Goal: Information Seeking & Learning: Learn about a topic

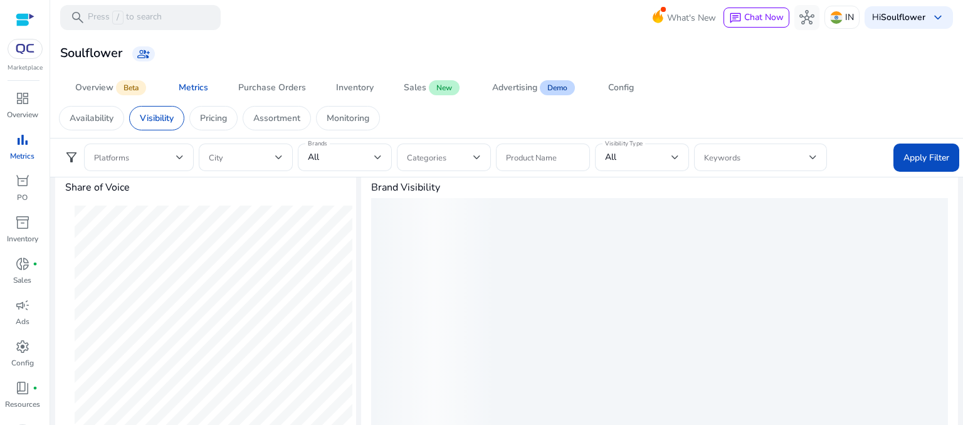
scroll to position [137, 0]
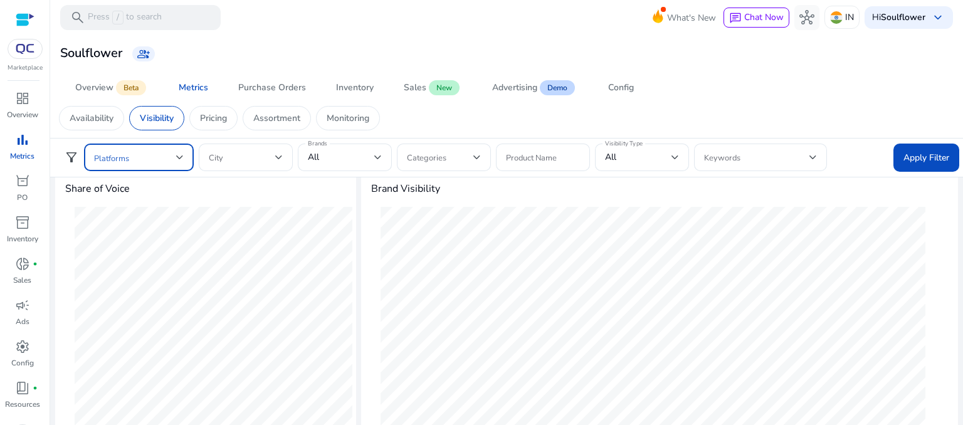
click at [131, 162] on span at bounding box center [135, 158] width 82 height 14
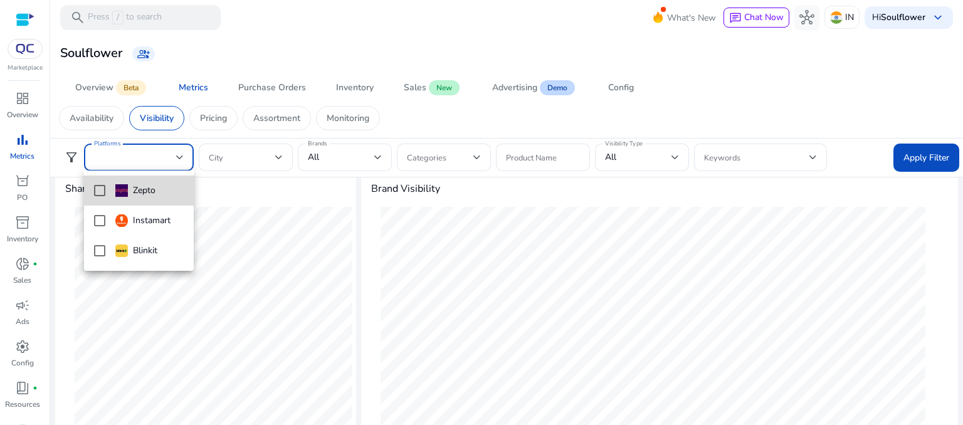
click at [96, 191] on mat-pseudo-checkbox at bounding box center [99, 190] width 11 height 11
click at [248, 219] on div at bounding box center [481, 212] width 963 height 425
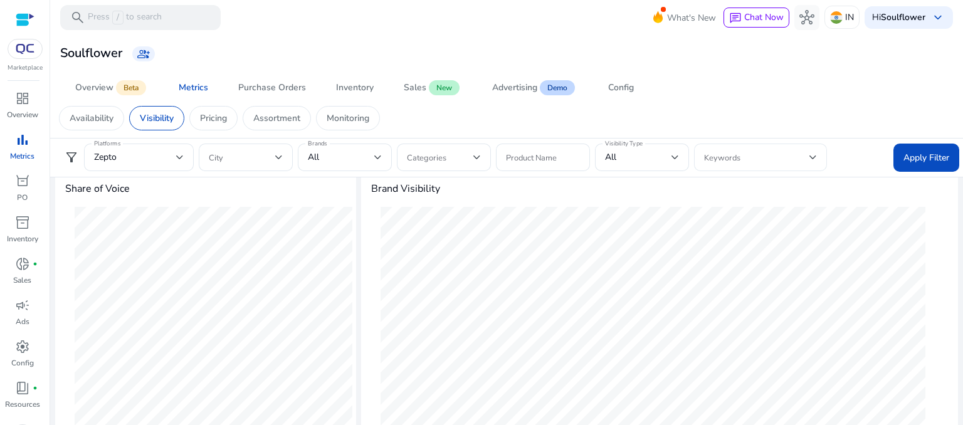
scroll to position [0, 0]
click at [755, 156] on span at bounding box center [756, 158] width 105 height 14
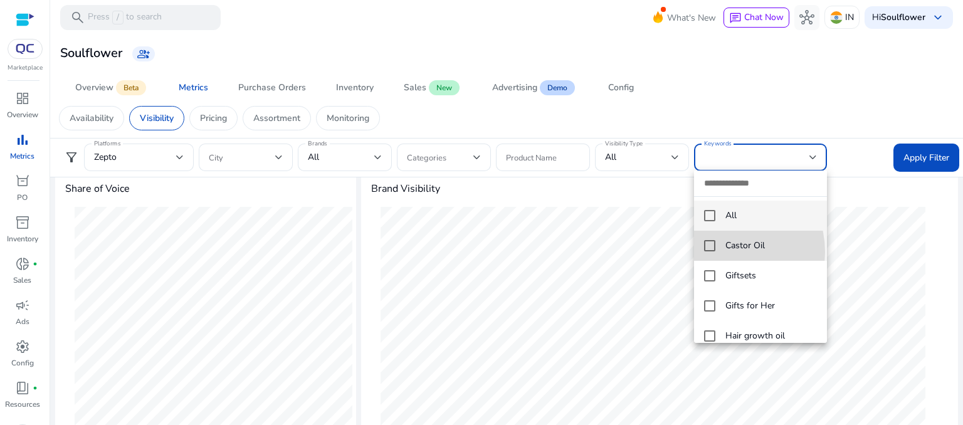
click at [721, 252] on mat-option "Castor Oil" at bounding box center [760, 246] width 133 height 30
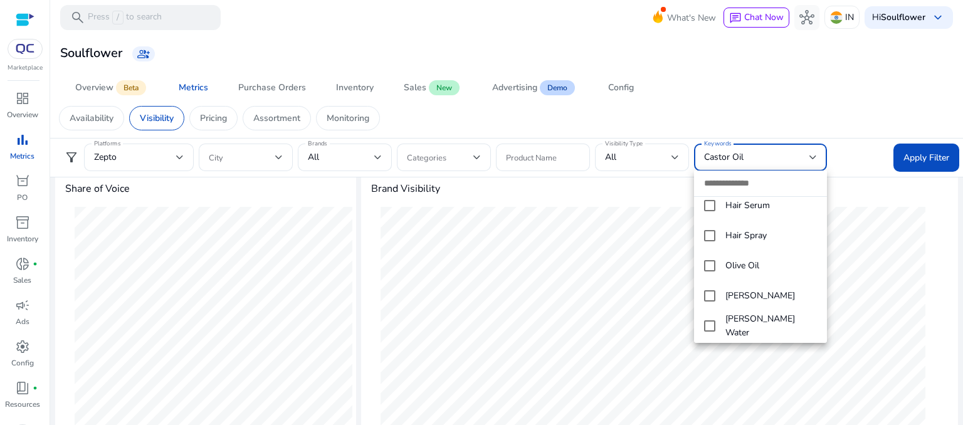
scroll to position [163, 0]
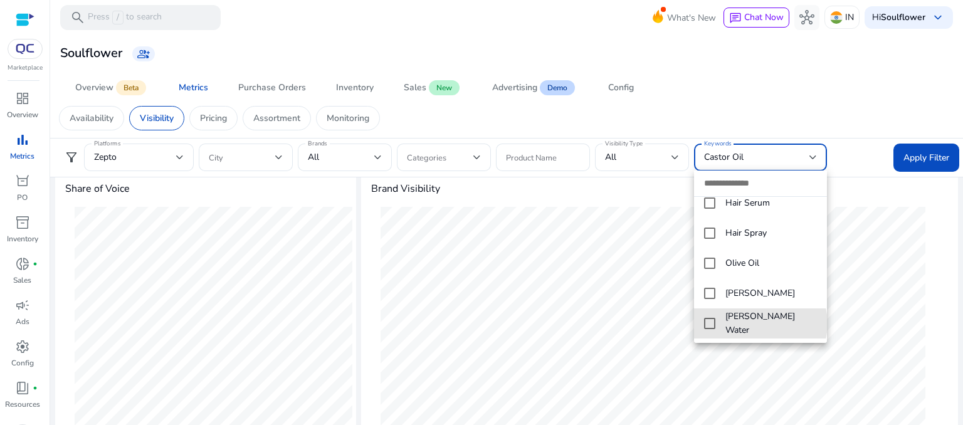
click at [760, 323] on span "[PERSON_NAME] Water" at bounding box center [772, 324] width 92 height 28
click at [929, 151] on div at bounding box center [481, 212] width 963 height 425
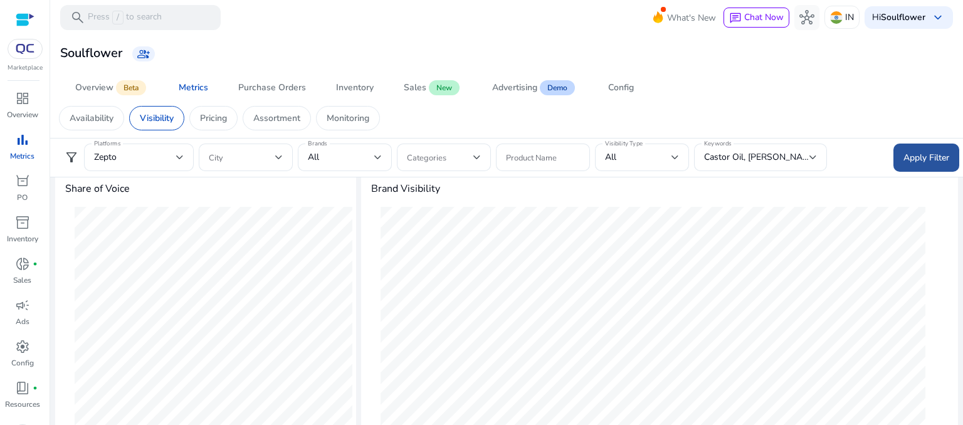
click at [929, 155] on span "Apply Filter" at bounding box center [927, 157] width 46 height 13
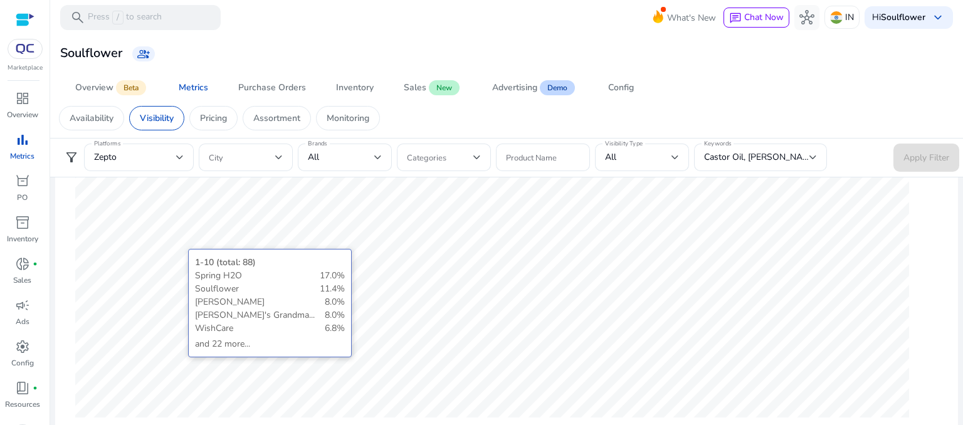
scroll to position [507, 0]
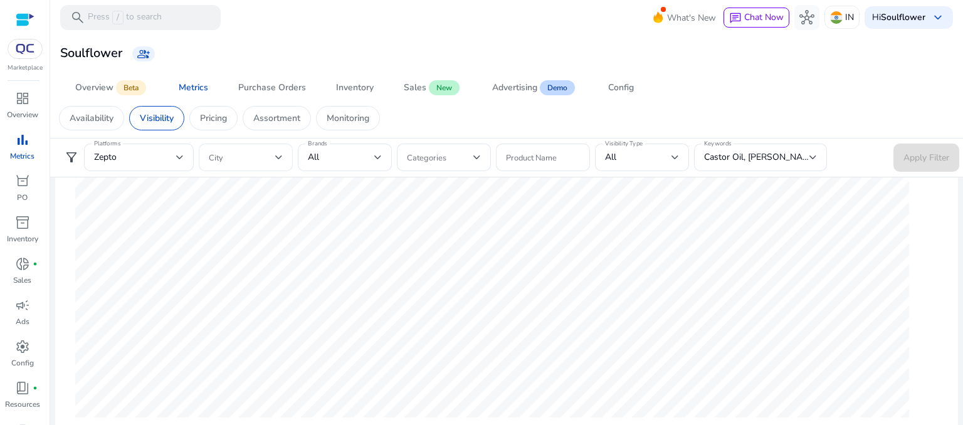
click at [238, 167] on div at bounding box center [246, 158] width 74 height 28
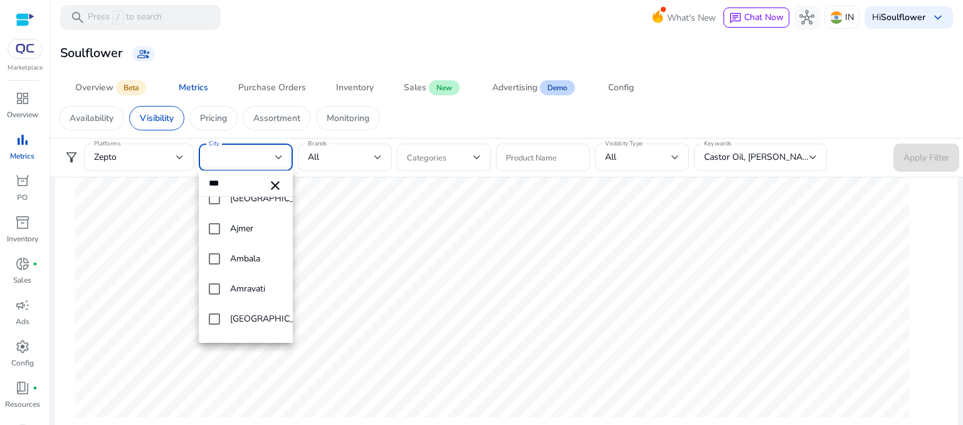
scroll to position [0, 0]
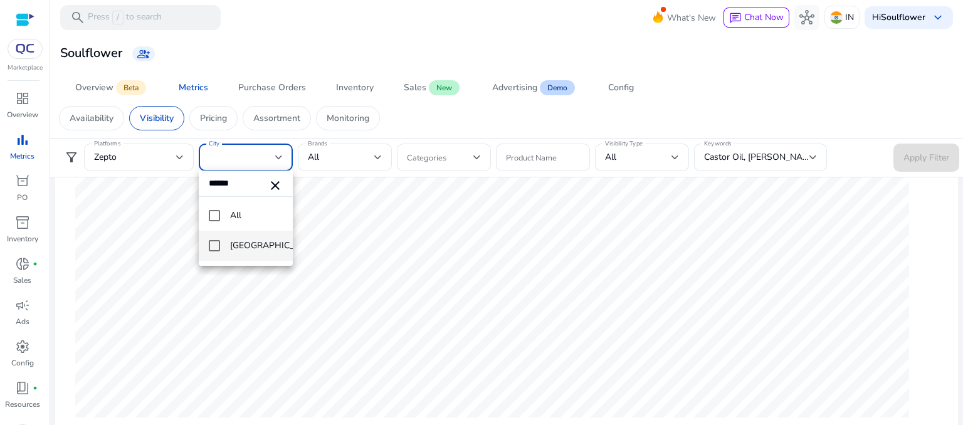
type input "******"
click at [218, 245] on mat-pseudo-checkbox at bounding box center [214, 245] width 11 height 11
click at [336, 164] on div at bounding box center [481, 212] width 963 height 425
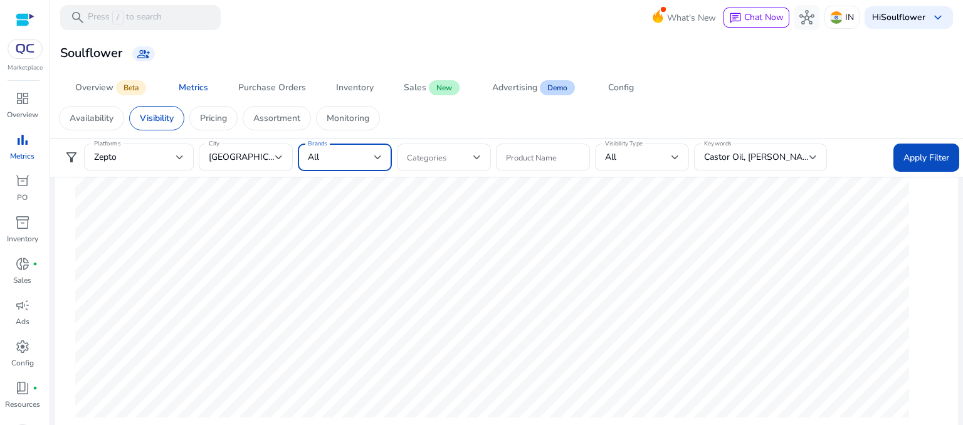
click at [335, 162] on div "All" at bounding box center [341, 158] width 66 height 14
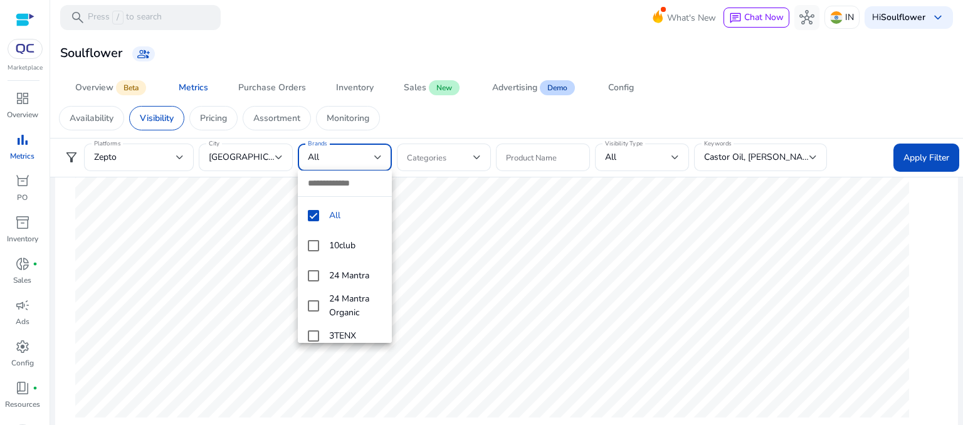
click at [329, 183] on input "dropdown search" at bounding box center [345, 184] width 94 height 26
click at [319, 210] on mat-option "All" at bounding box center [345, 216] width 94 height 30
click at [322, 186] on input "dropdown search" at bounding box center [345, 184] width 94 height 26
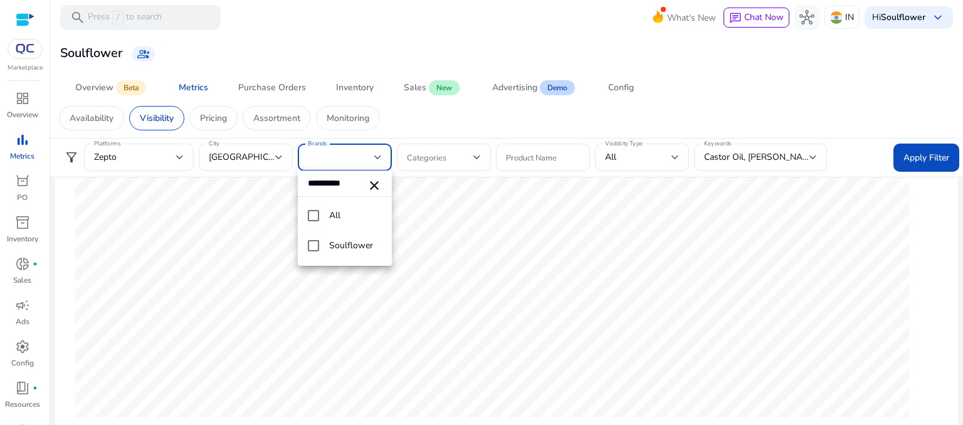
type input "**********"
click at [315, 214] on mat-pseudo-checkbox at bounding box center [313, 215] width 11 height 11
click at [312, 248] on mat-pseudo-checkbox at bounding box center [313, 245] width 11 height 11
click at [482, 174] on div at bounding box center [481, 212] width 963 height 425
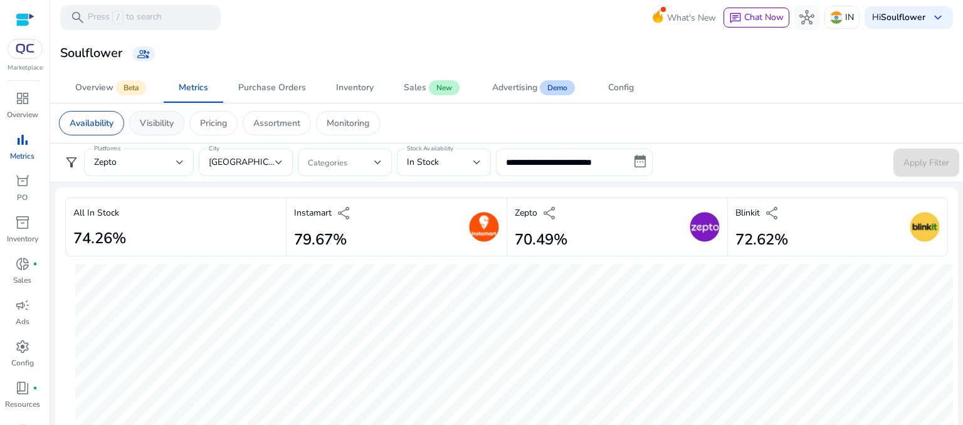
click at [146, 123] on p "Visibility" at bounding box center [157, 123] width 34 height 13
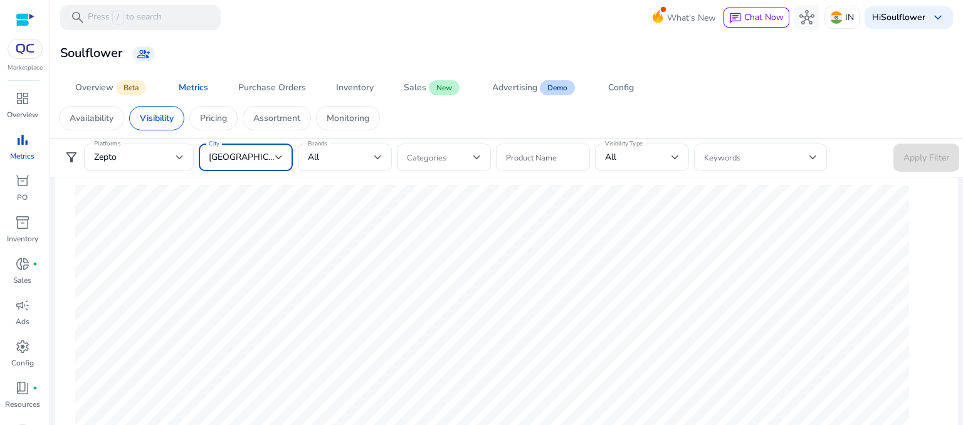
click at [223, 154] on span "[GEOGRAPHIC_DATA]" at bounding box center [253, 157] width 89 height 12
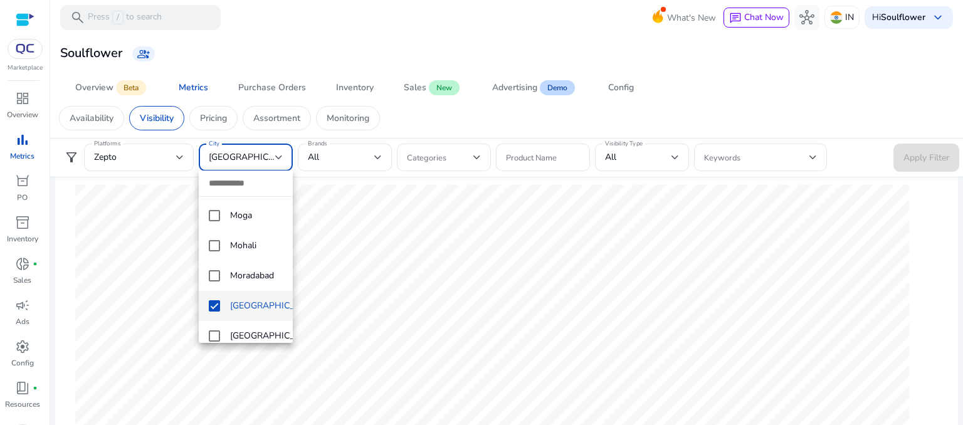
click at [161, 209] on div at bounding box center [481, 212] width 963 height 425
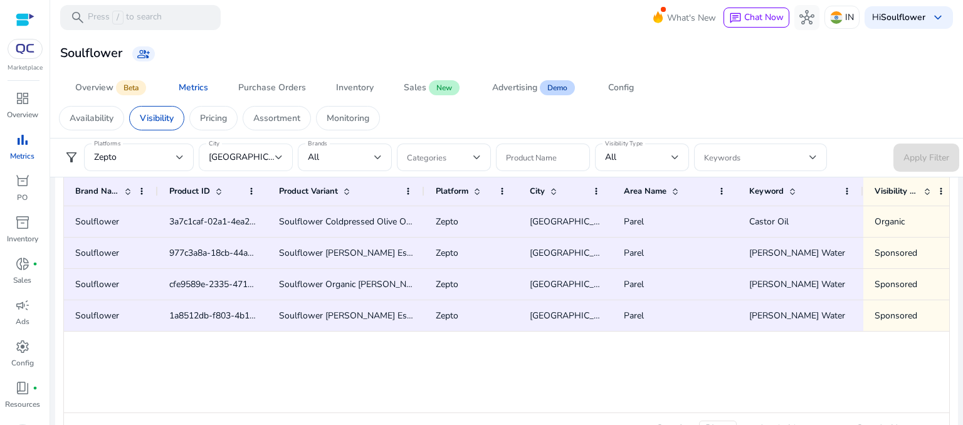
click at [220, 161] on span "[GEOGRAPHIC_DATA]" at bounding box center [253, 157] width 89 height 12
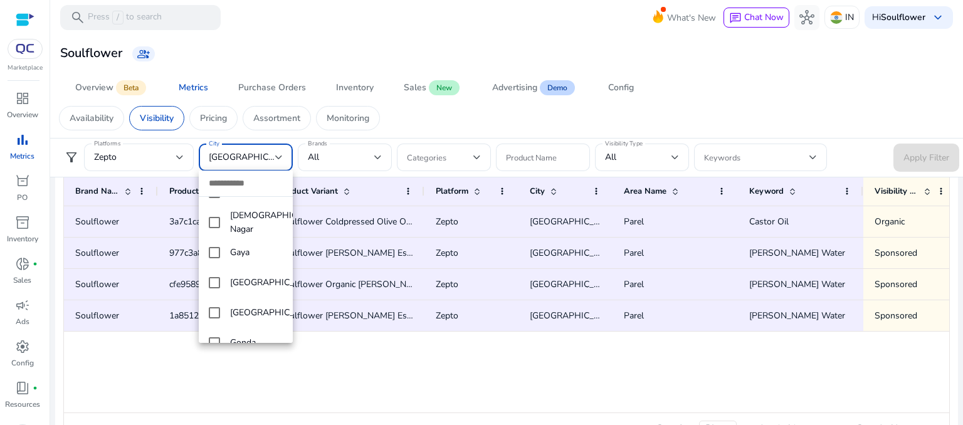
click at [278, 161] on div at bounding box center [481, 212] width 963 height 425
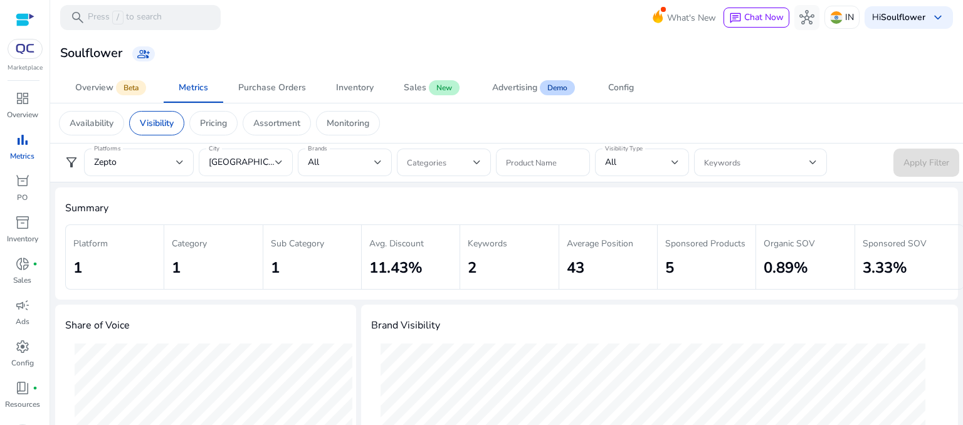
click at [251, 172] on div "[GEOGRAPHIC_DATA]" at bounding box center [246, 163] width 74 height 28
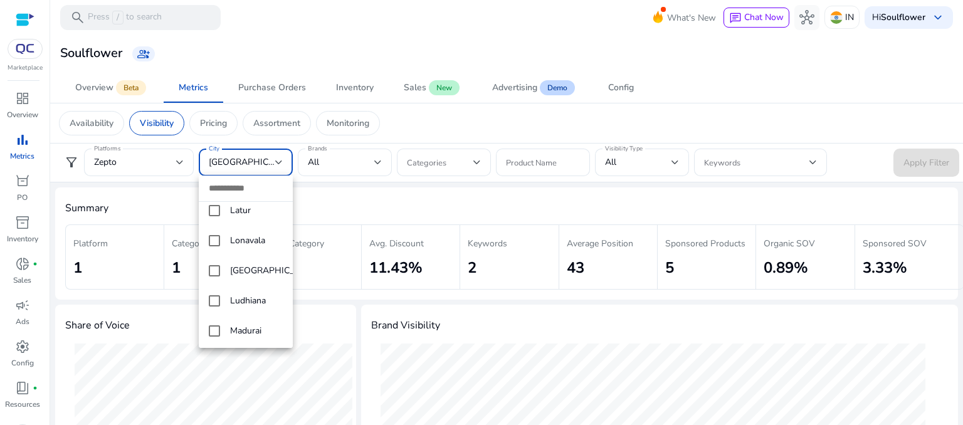
scroll to position [3493, 0]
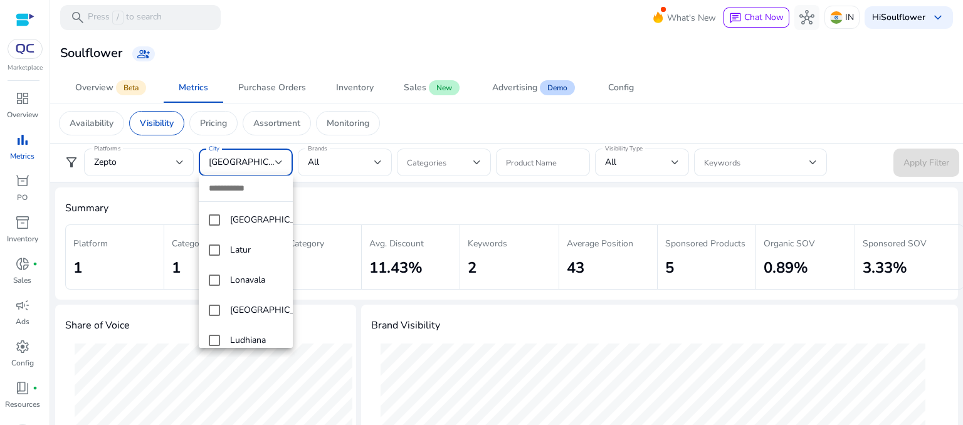
drag, startPoint x: 288, startPoint y: 269, endPoint x: 292, endPoint y: 221, distance: 47.8
click at [292, 221] on div "All Agra [GEOGRAPHIC_DATA] [GEOGRAPHIC_DATA] [GEOGRAPHIC_DATA] [GEOGRAPHIC_DATA…" at bounding box center [246, 262] width 94 height 172
click at [321, 209] on div at bounding box center [481, 212] width 963 height 425
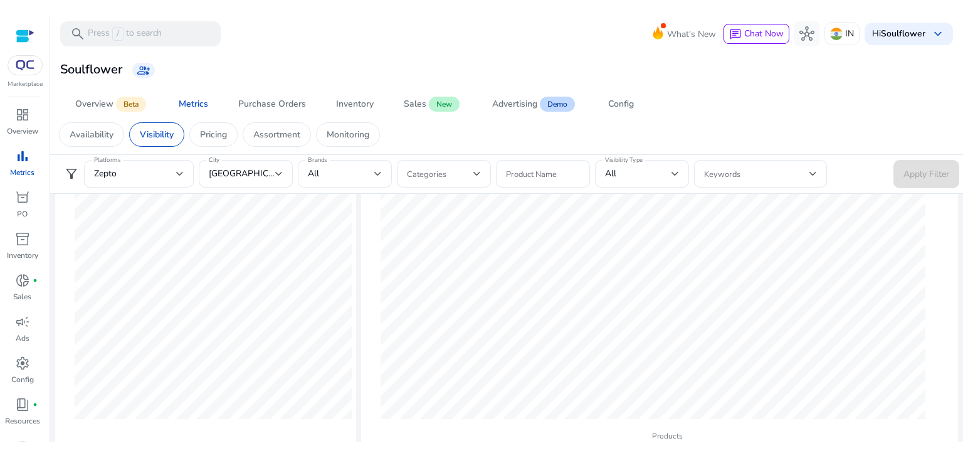
scroll to position [175, 0]
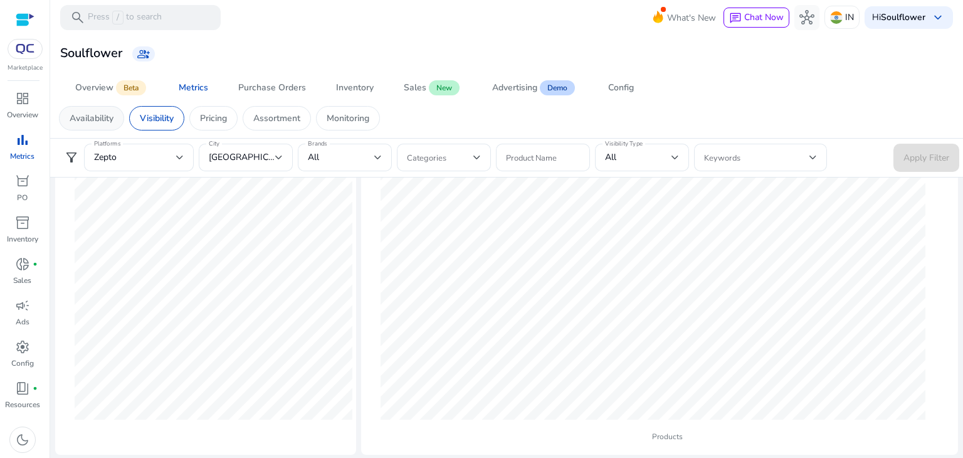
click at [101, 119] on p "Availability" at bounding box center [92, 118] width 44 height 13
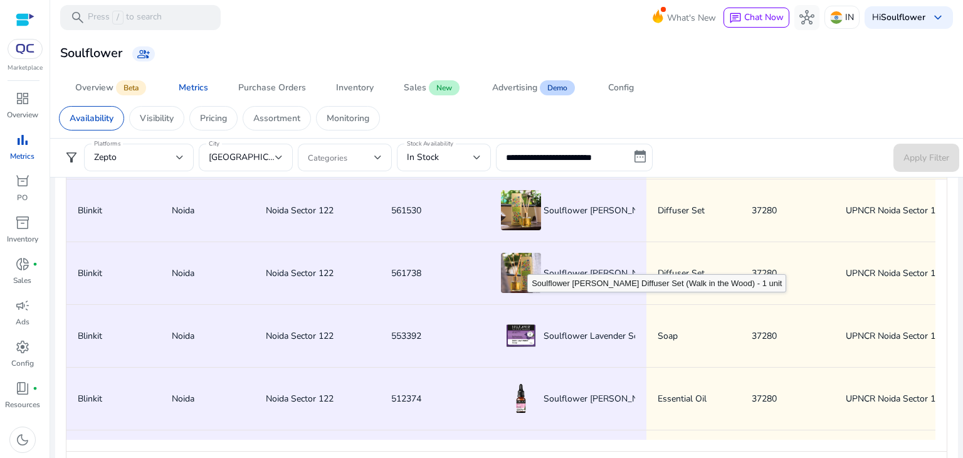
scroll to position [770, 0]
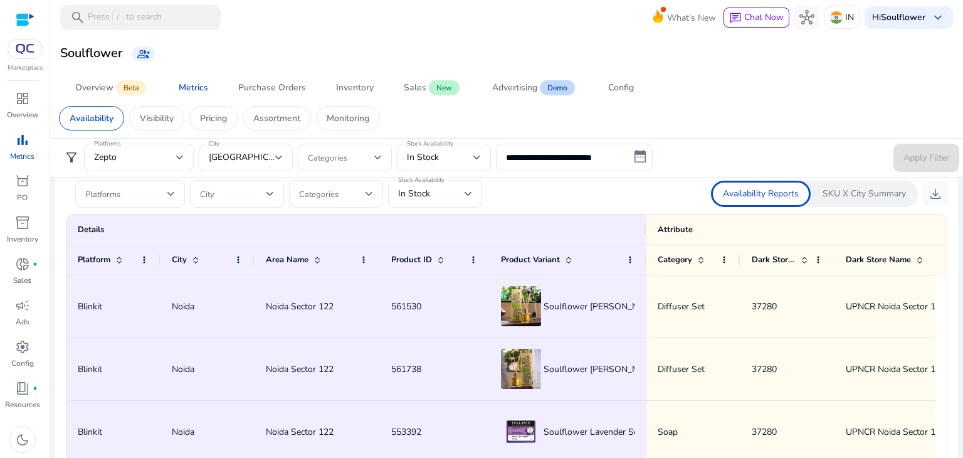
click at [845, 194] on p "SKU X City Summary" at bounding box center [864, 194] width 83 height 13
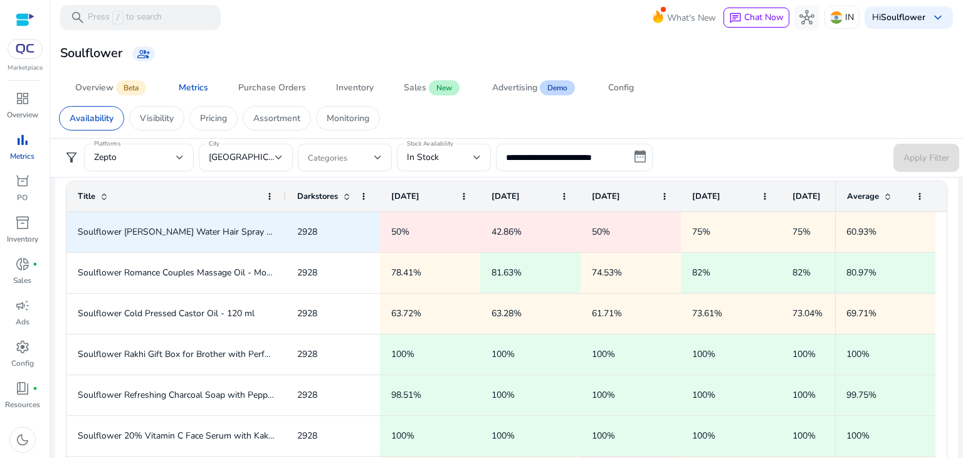
scroll to position [70, 0]
